Goal: Task Accomplishment & Management: Use online tool/utility

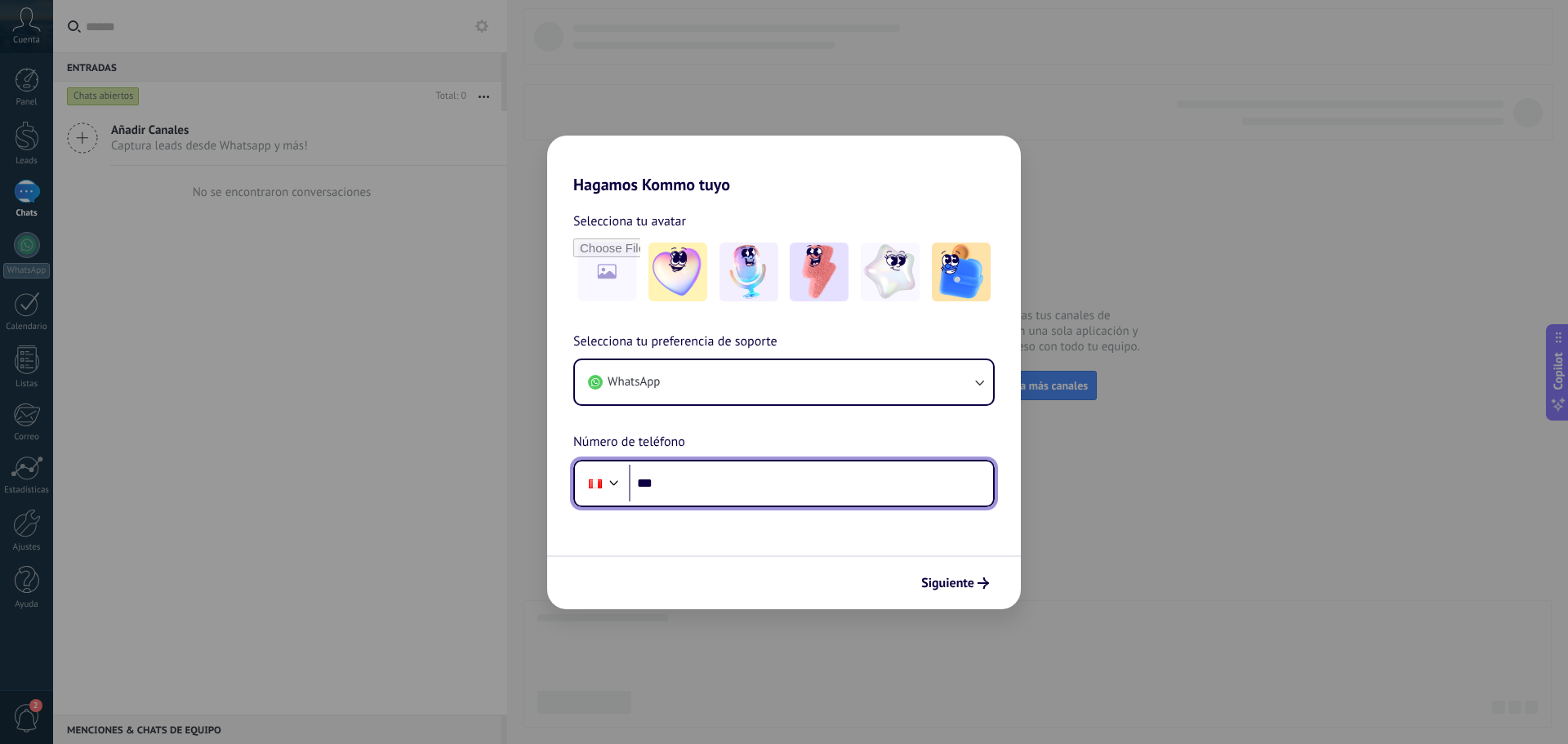
click at [769, 487] on input "***" at bounding box center [811, 483] width 365 height 37
type input "**********"
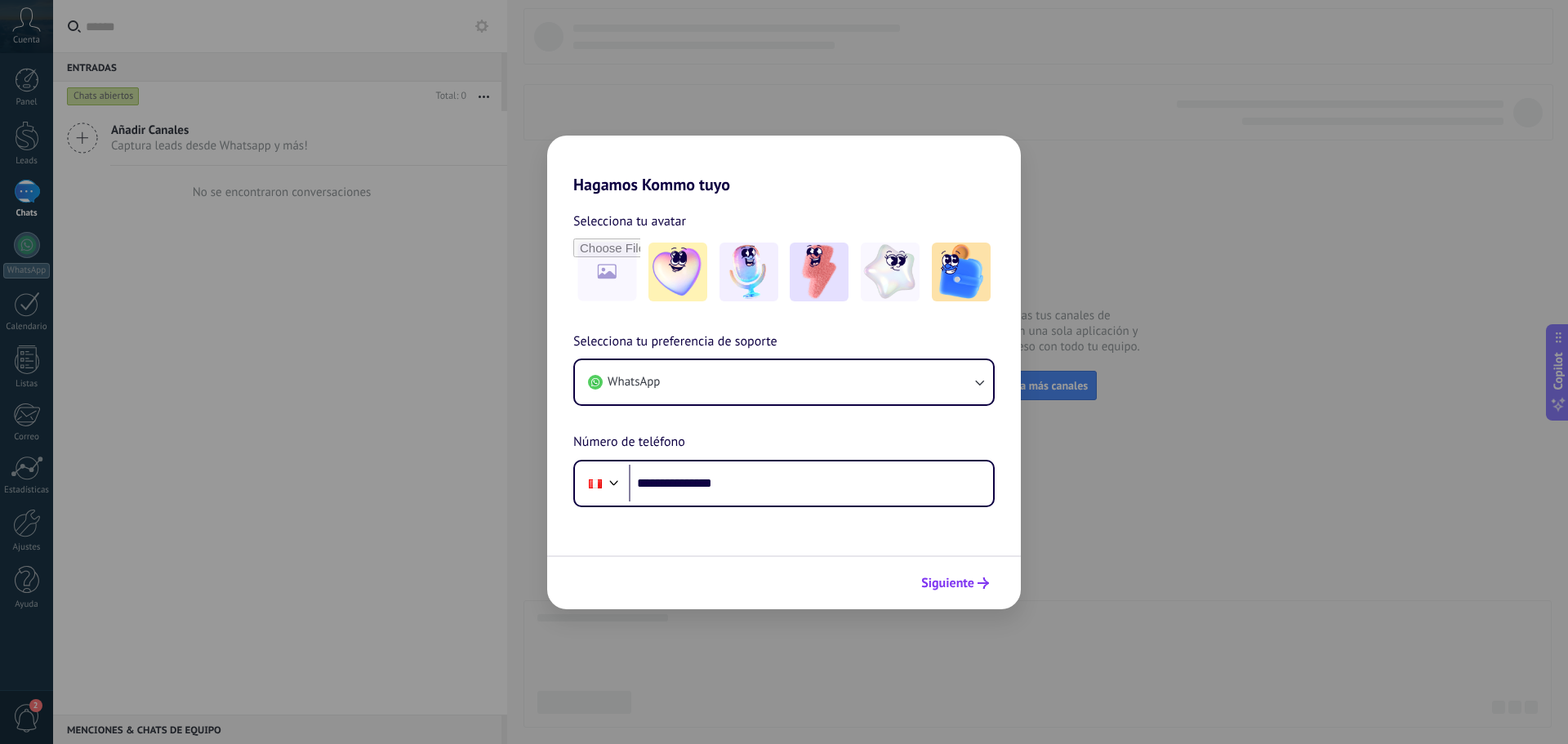
click at [970, 591] on button "Siguiente" at bounding box center [955, 583] width 83 height 28
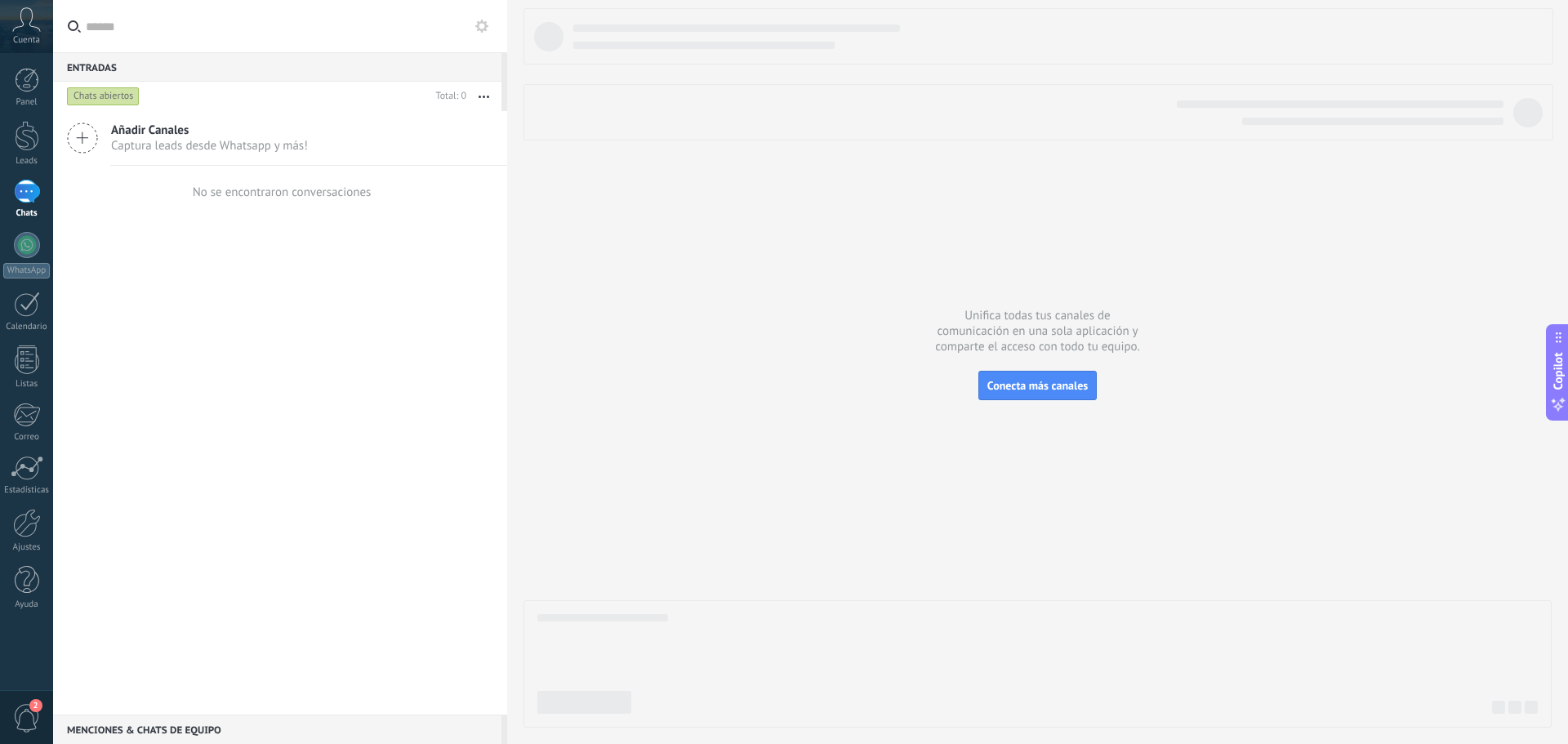
click at [133, 140] on span "Captura leads desde Whatsapp y más!" at bounding box center [209, 146] width 196 height 15
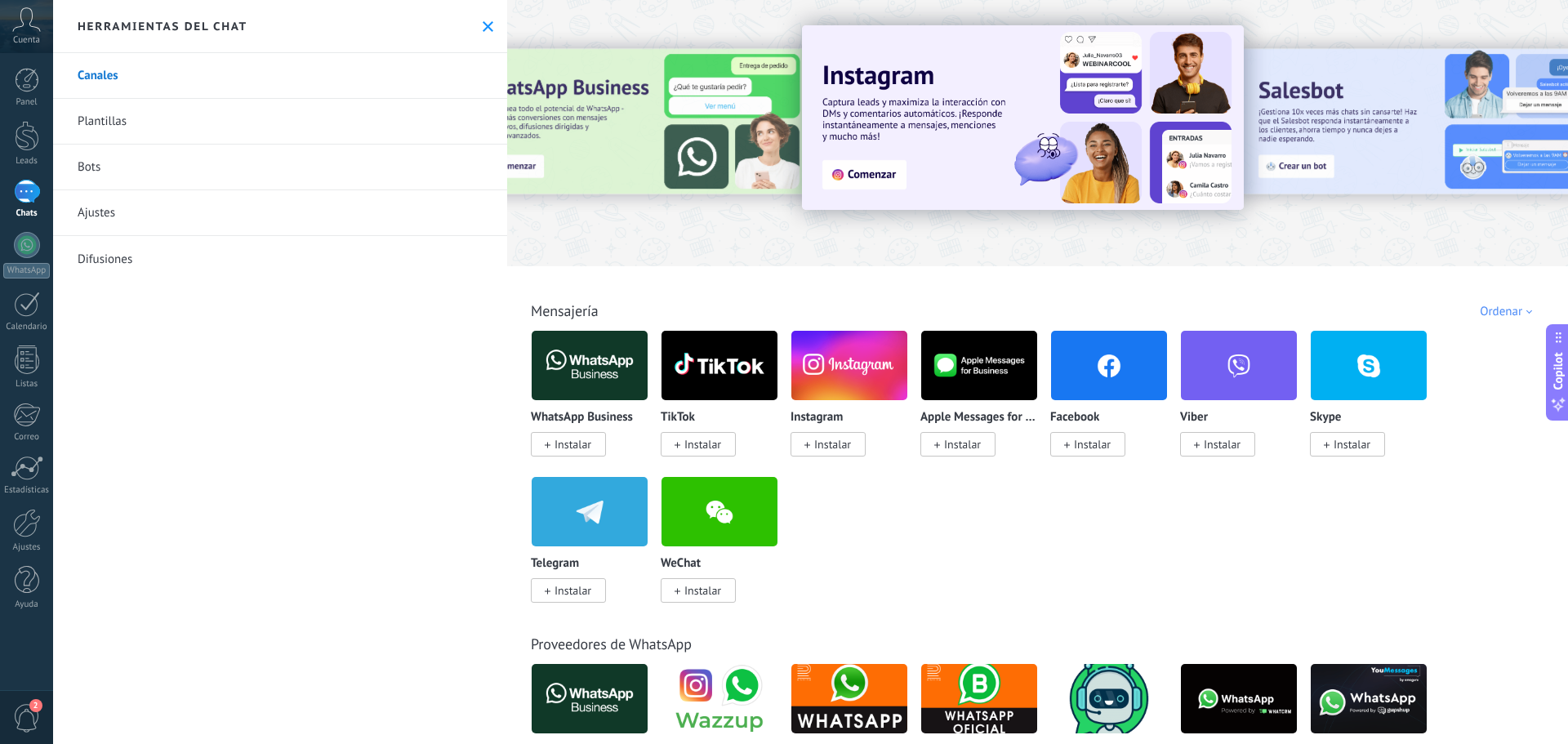
click at [973, 449] on span "Instalar" at bounding box center [962, 444] width 36 height 15
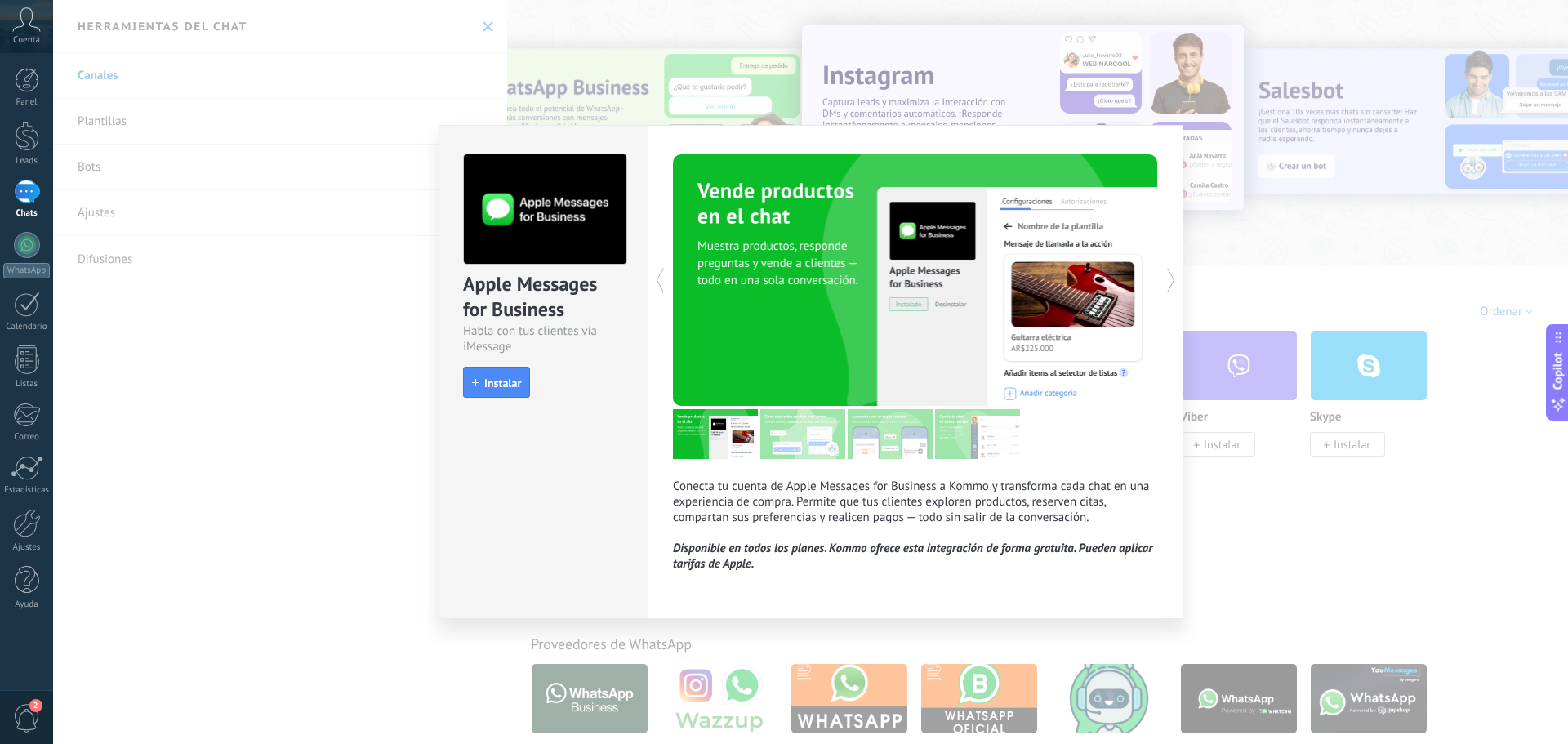
click at [1406, 304] on div "Apple Messages for Business Habla con tus clientes vía iMessage install Instala…" at bounding box center [810, 372] width 1515 height 744
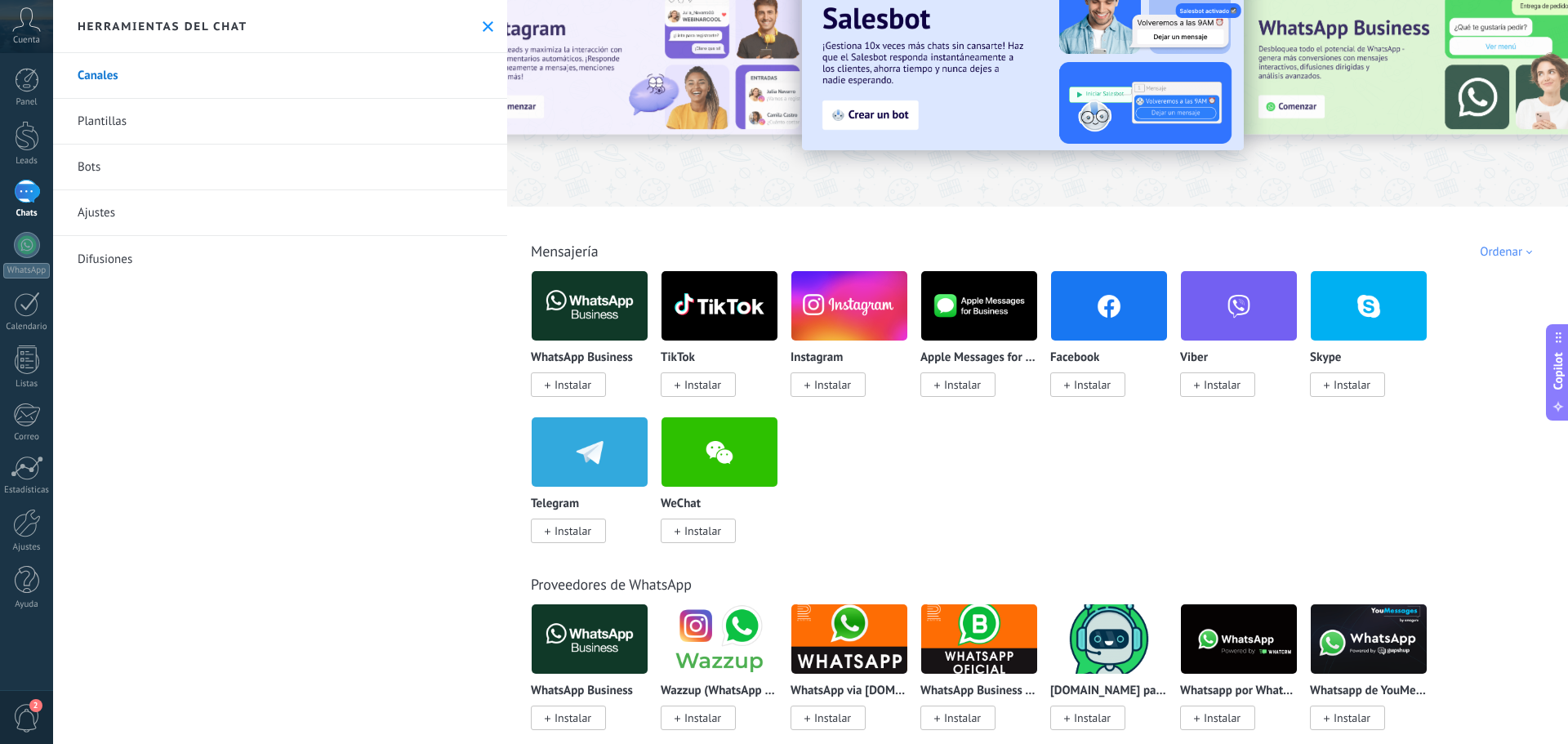
scroll to position [164, 0]
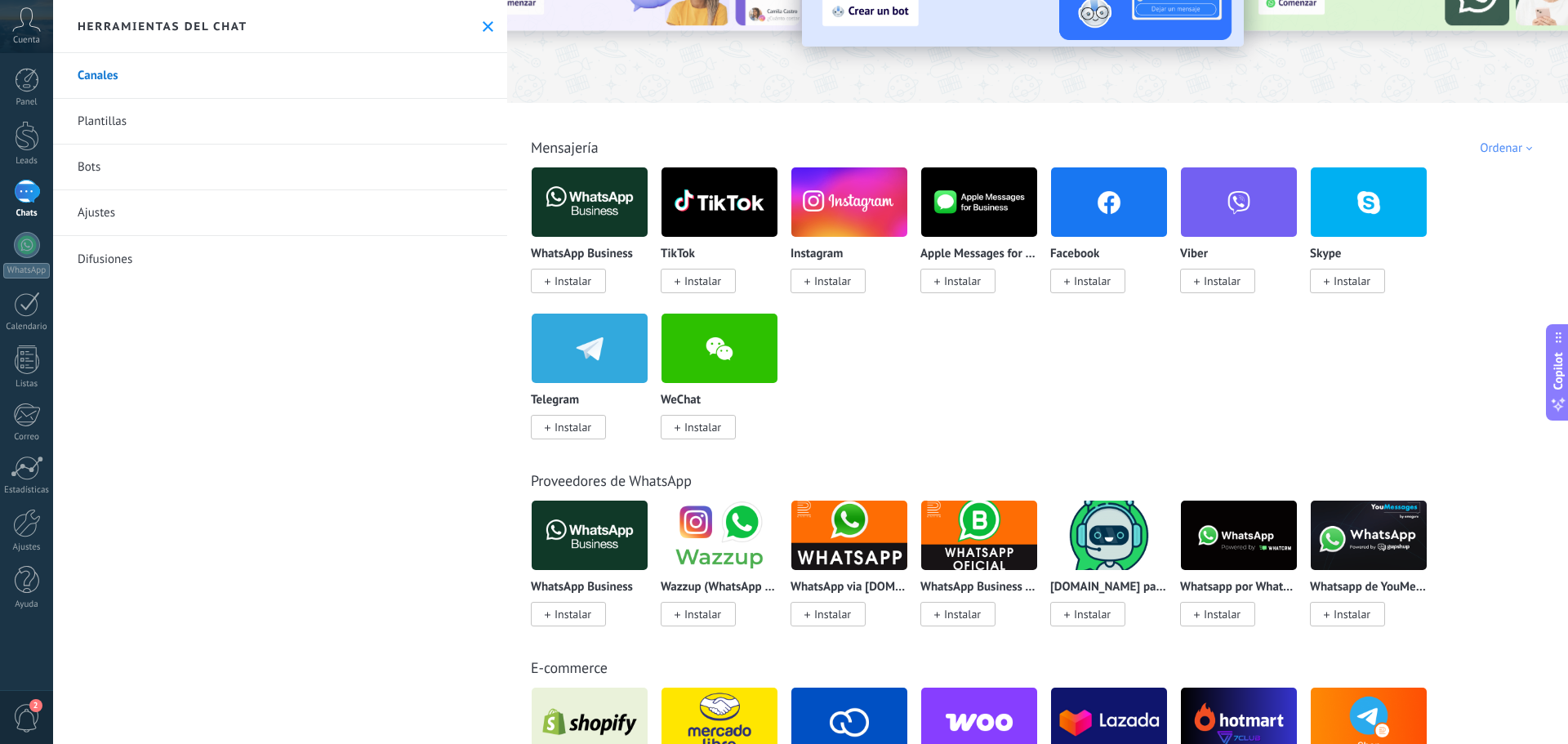
click at [570, 286] on span "Instalar" at bounding box center [573, 281] width 36 height 15
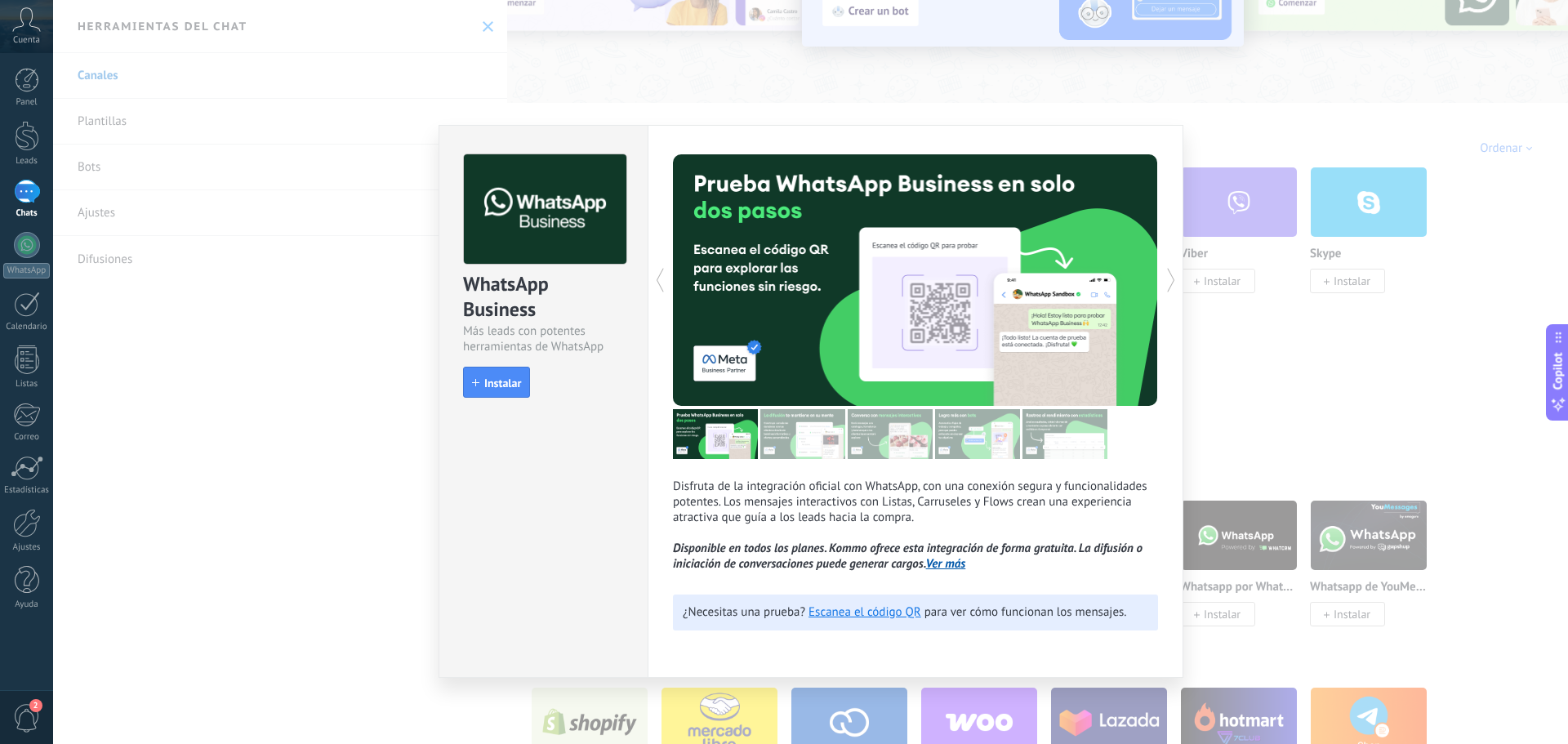
click at [516, 380] on span "Instalar" at bounding box center [503, 383] width 36 height 12
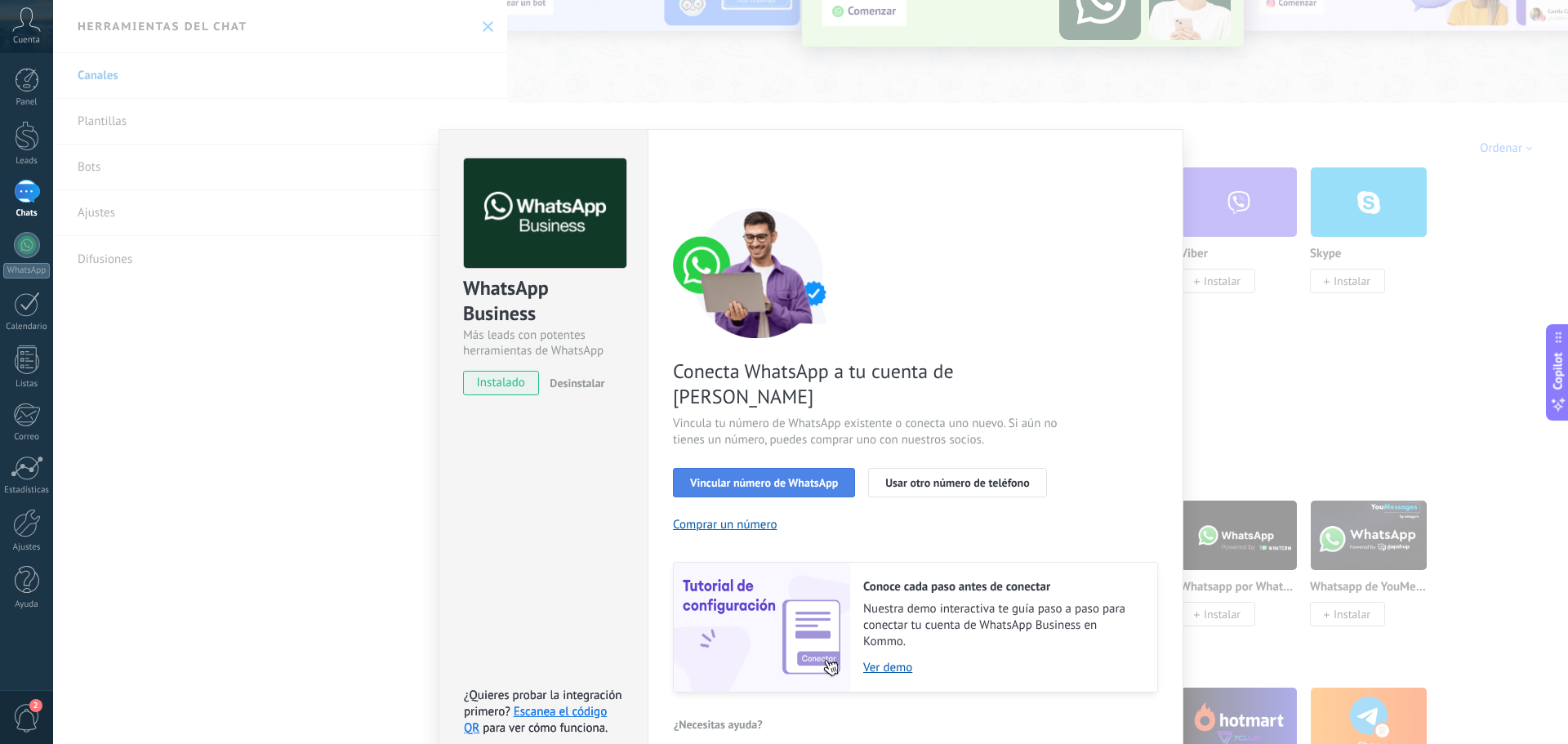
click at [781, 477] on span "Vincular número de WhatsApp" at bounding box center [764, 482] width 148 height 12
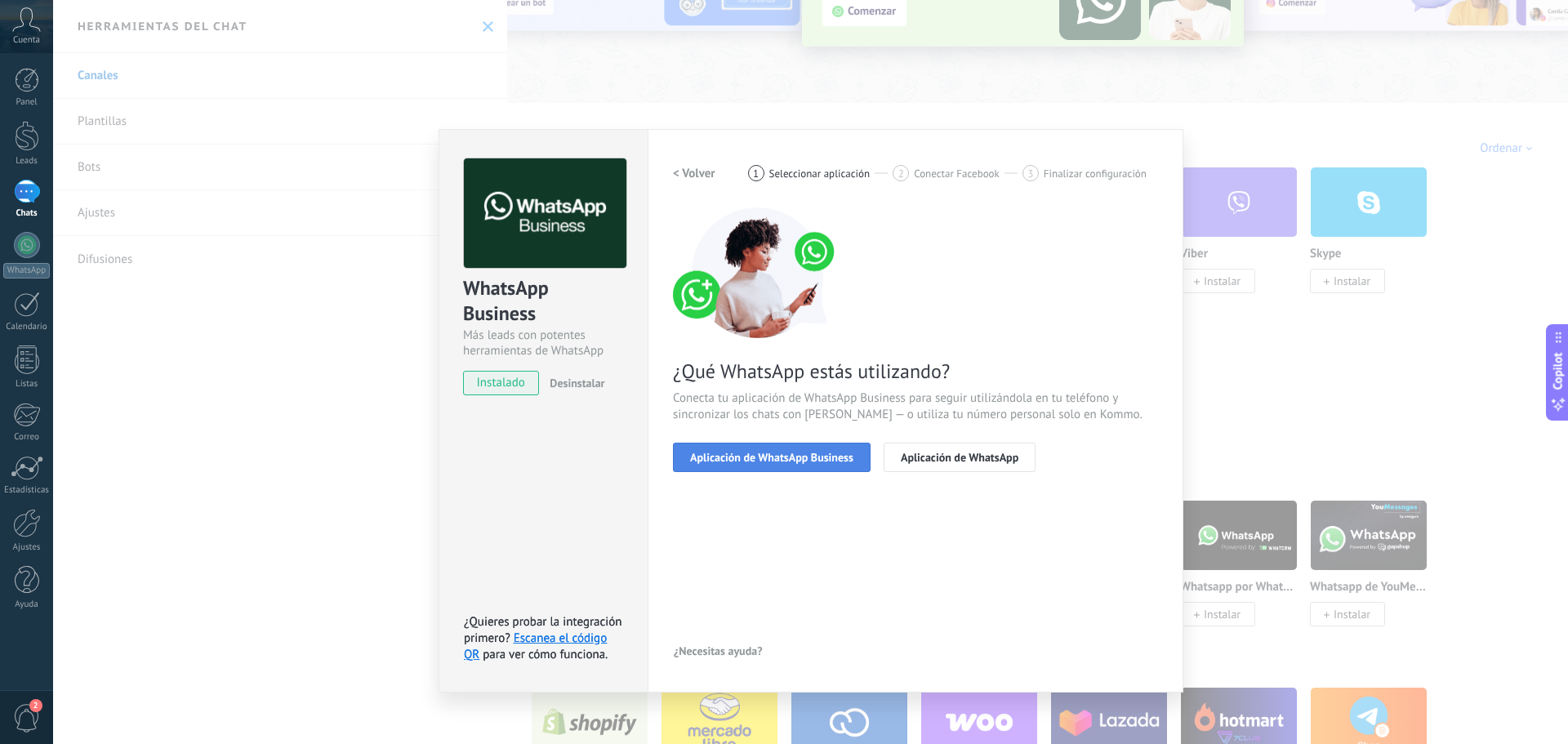
click at [842, 461] on span "Aplicación de WhatsApp Business" at bounding box center [772, 457] width 164 height 12
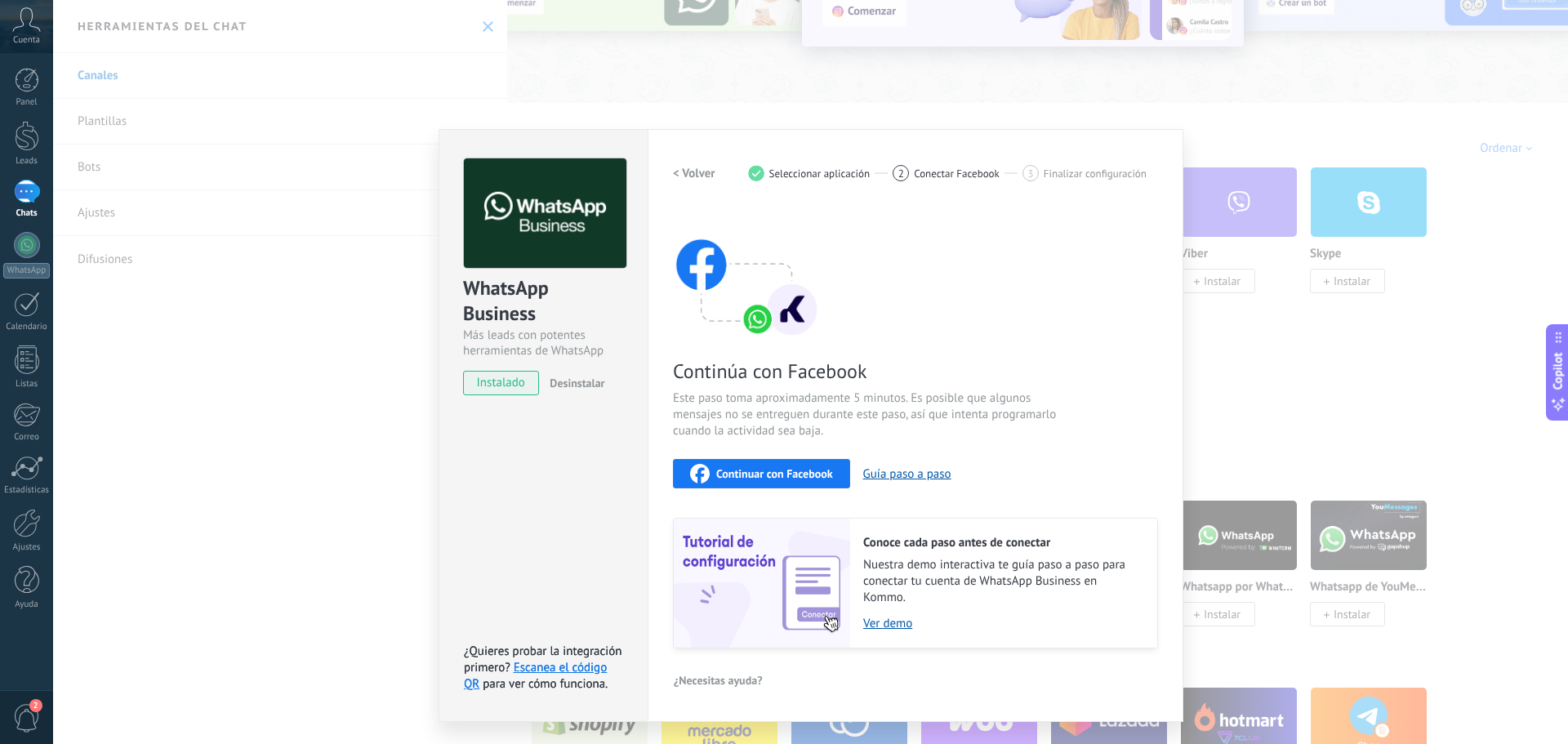
click at [810, 478] on span "Continuar con Facebook" at bounding box center [775, 474] width 116 height 12
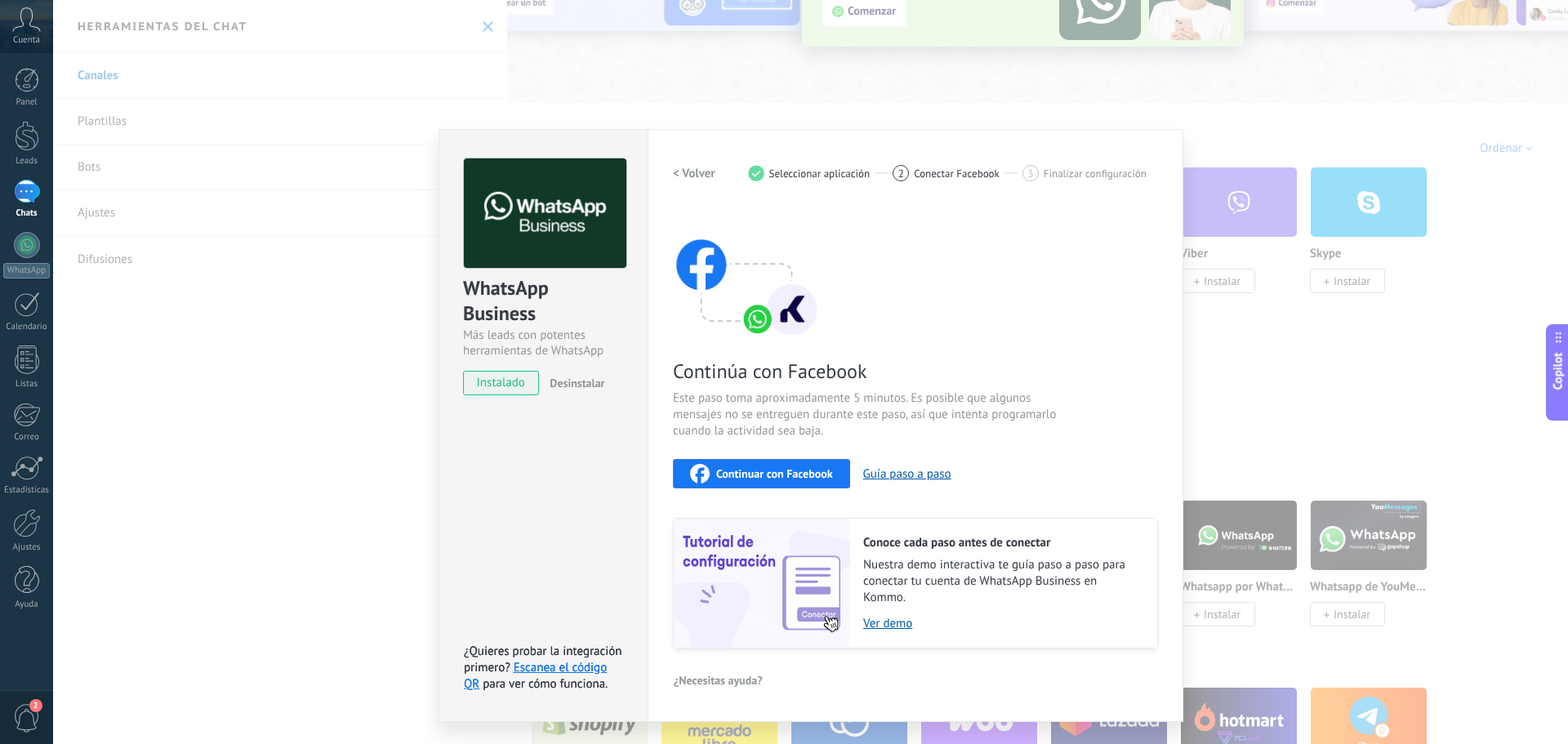
click at [372, 458] on div "WhatsApp Business Más leads con potentes herramientas de WhatsApp instalado Des…" at bounding box center [810, 372] width 1515 height 744
